Goal: Transaction & Acquisition: Obtain resource

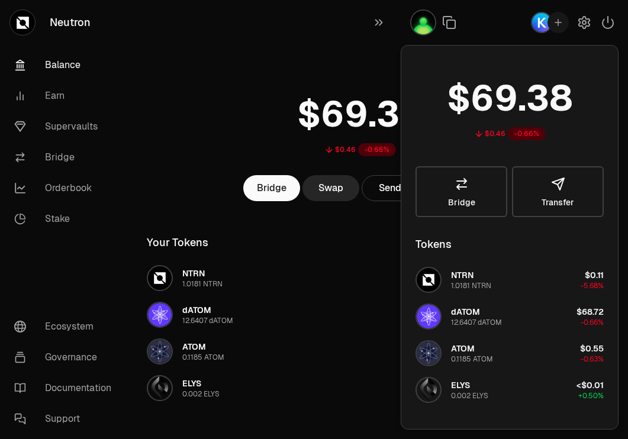
click at [275, 40] on div "$0.46 -0.66% Bridge Swap Send Receive Your Tokens NTRN 1.0181 NTRN $0.11 -5.68%…" at bounding box center [360, 280] width 455 height 560
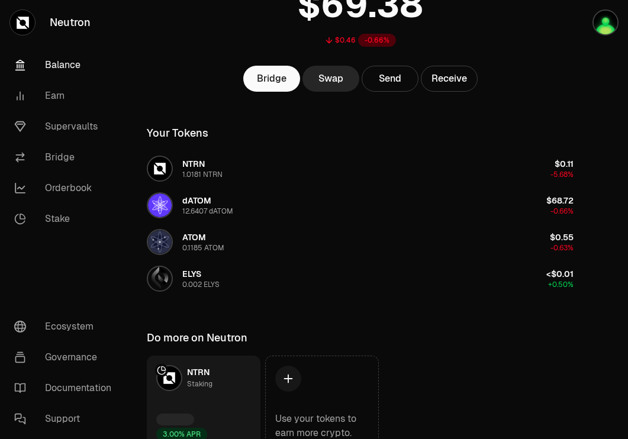
scroll to position [111, 0]
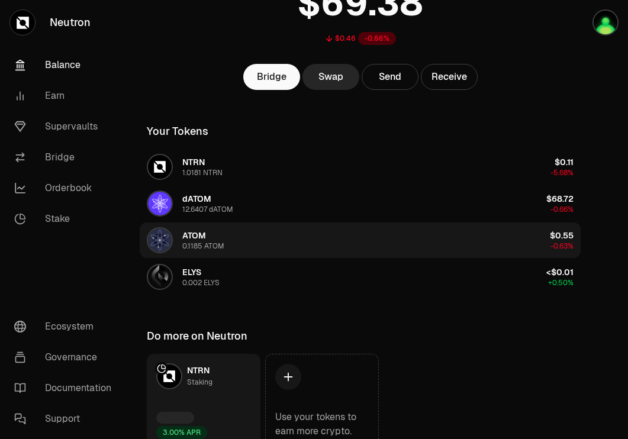
click at [483, 230] on button "ATOM 0.1185 ATOM $0.55 -0.63%" at bounding box center [360, 241] width 441 height 36
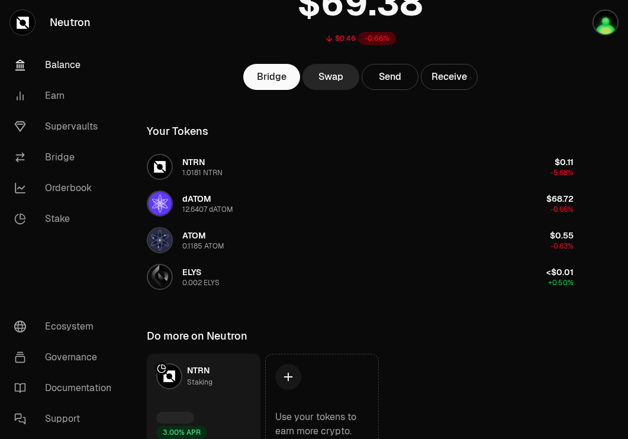
click at [555, 89] on div "Bridge Swap Send Receive" at bounding box center [360, 77] width 455 height 26
click at [62, 126] on link "Supervaults" at bounding box center [66, 126] width 123 height 31
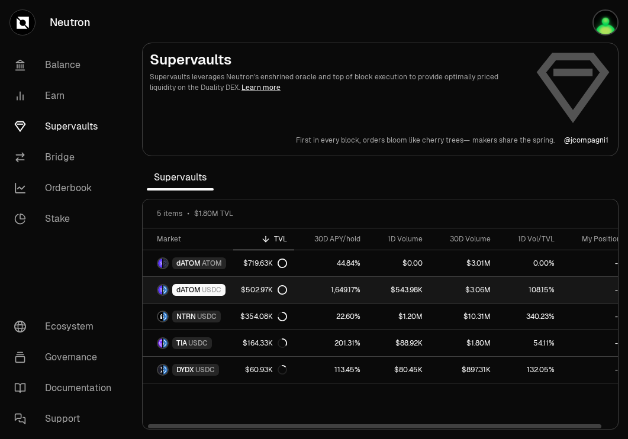
click at [210, 291] on span "USDC" at bounding box center [212, 289] width 20 height 9
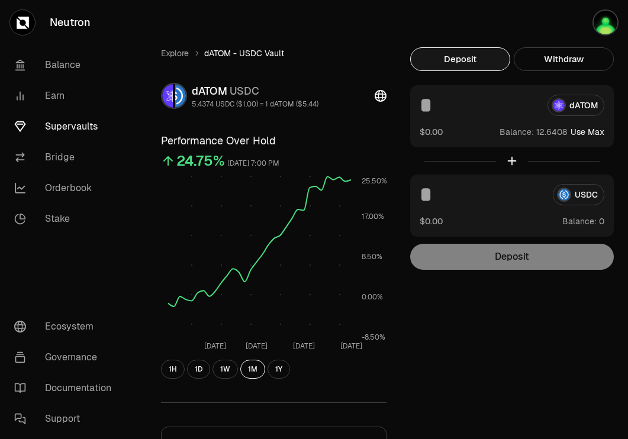
click at [587, 131] on button "Use Max" at bounding box center [588, 132] width 34 height 12
type input "*********"
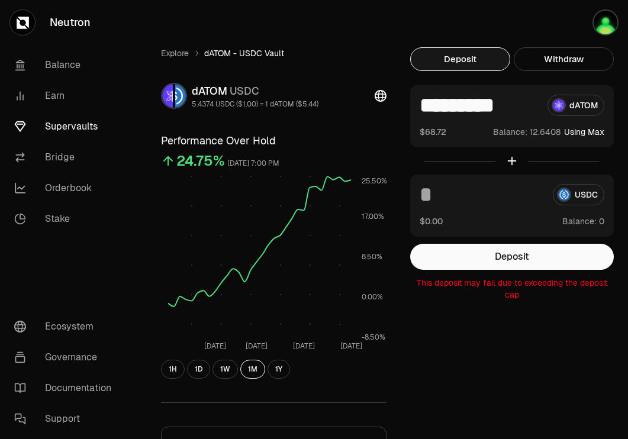
click at [60, 125] on link "Supervaults" at bounding box center [66, 126] width 123 height 31
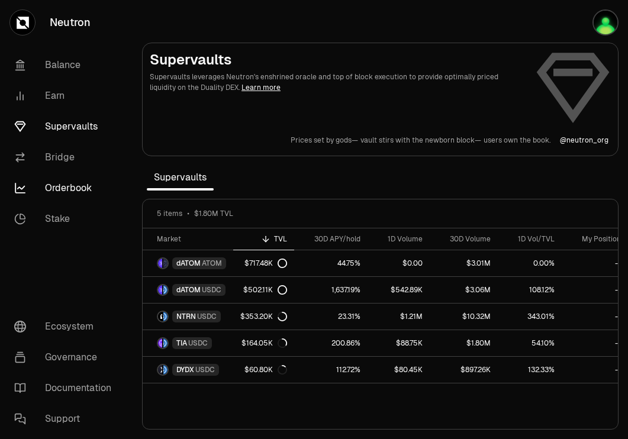
click at [59, 187] on link "Orderbook" at bounding box center [66, 188] width 123 height 31
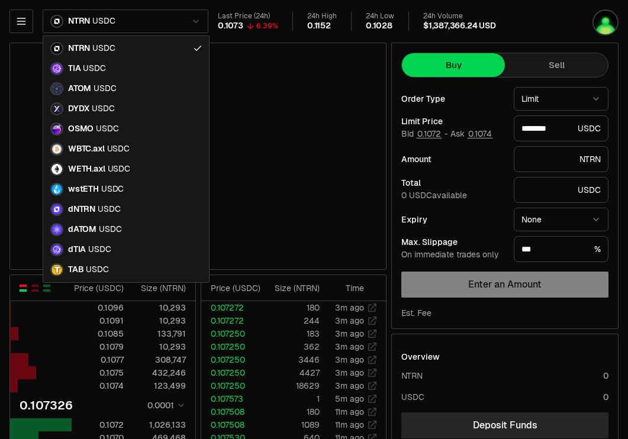
click at [187, 25] on html "Neutron Balance Earn Supervaults Bridge Orderbook Stake Ecosystem Governance Do…" at bounding box center [314, 371] width 628 height 743
type input "********"
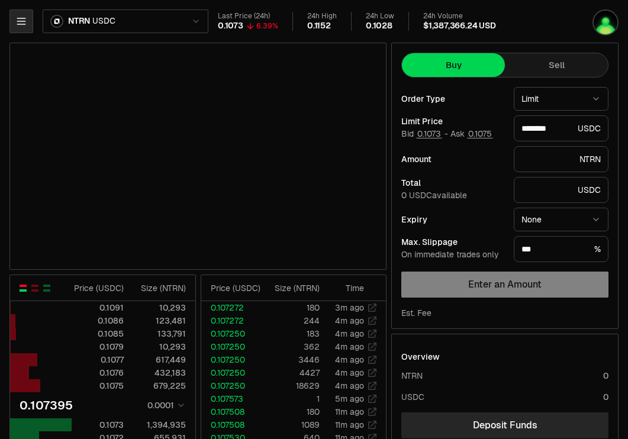
click at [28, 17] on button "button" at bounding box center [21, 21] width 24 height 24
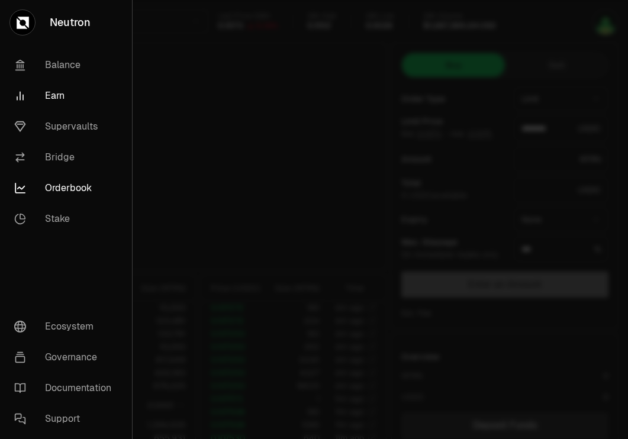
click at [69, 94] on link "Earn" at bounding box center [66, 96] width 123 height 31
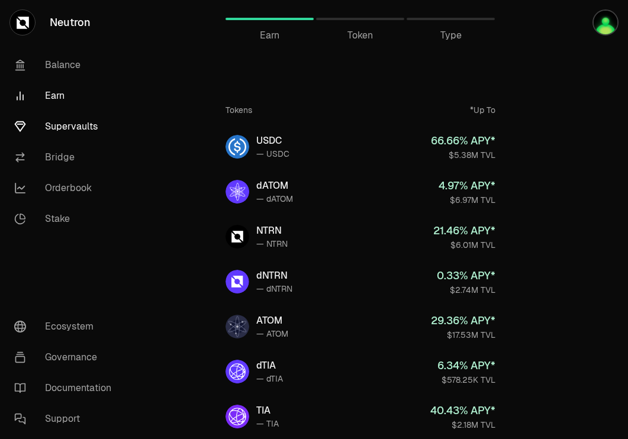
click at [82, 129] on link "Supervaults" at bounding box center [66, 126] width 123 height 31
